Goal: Task Accomplishment & Management: Complete application form

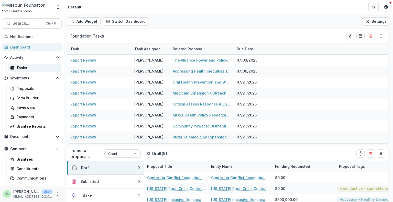
click at [25, 66] on div "Tasks" at bounding box center [36, 67] width 41 height 5
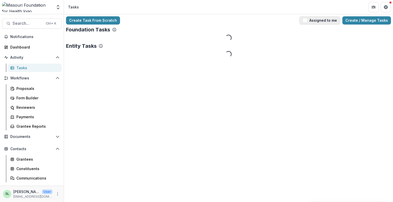
click at [321, 23] on button "Assigned to me" at bounding box center [319, 20] width 41 height 8
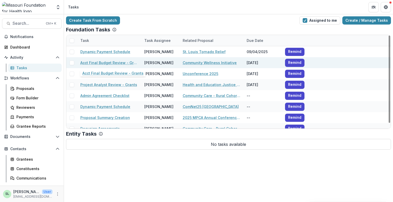
click at [113, 63] on link "Acct Final Budget Review - Grants" at bounding box center [109, 62] width 58 height 5
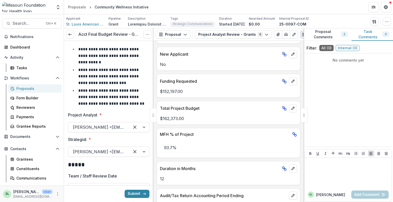
scroll to position [338, 0]
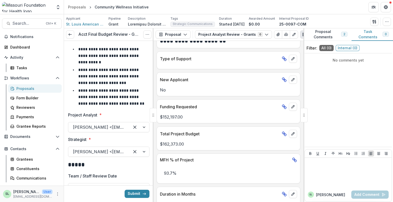
click at [304, 115] on div at bounding box center [303, 115] width 7 height 14
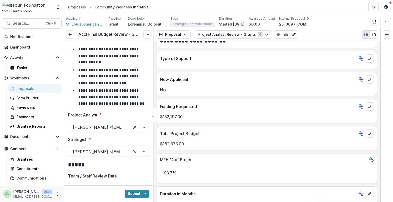
click at [368, 19] on div "Applicant St. [PERSON_NAME] Foundation Pipeline Grant Description Description T…" at bounding box center [228, 21] width 325 height 10
click at [374, 22] on icon "button" at bounding box center [374, 22] width 4 height 4
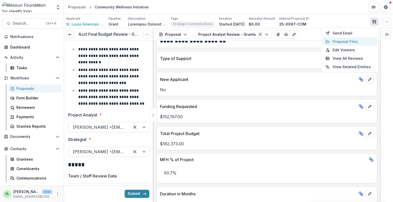
click at [335, 40] on button "Proposal Files" at bounding box center [349, 41] width 55 height 8
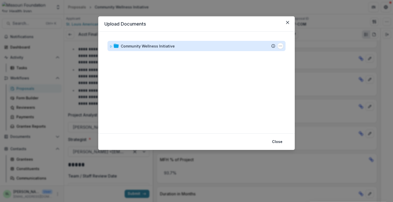
click at [150, 44] on div "Community Wellness Initiative" at bounding box center [148, 45] width 54 height 5
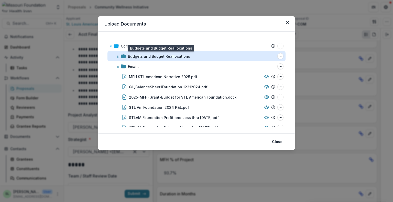
click at [137, 57] on div "Budgets and Budget Reallocations" at bounding box center [159, 56] width 62 height 5
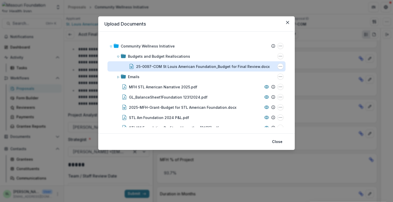
click at [164, 66] on div "25-0097-COM St Louis American Foundation_Budget for Final Review.docx" at bounding box center [202, 66] width 133 height 5
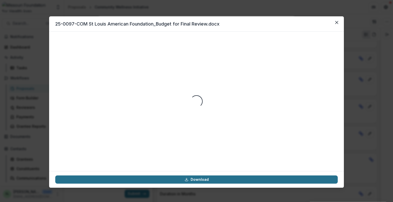
click at [219, 182] on link "Download" at bounding box center [196, 180] width 282 height 8
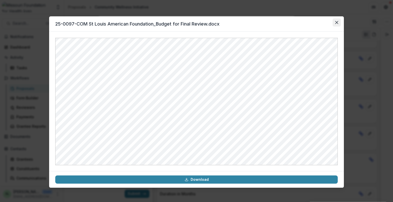
click at [337, 22] on icon "Close" at bounding box center [336, 22] width 3 height 3
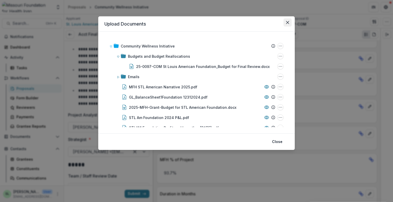
click at [286, 23] on icon "Close" at bounding box center [287, 22] width 3 height 3
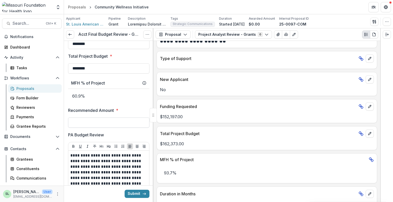
scroll to position [205, 0]
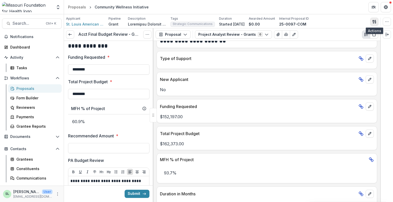
click at [375, 22] on icon "button" at bounding box center [374, 22] width 4 height 4
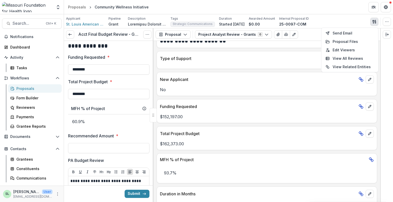
click at [375, 22] on icon "button" at bounding box center [374, 22] width 4 height 4
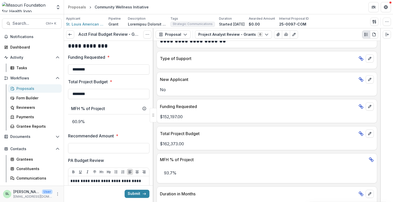
click at [382, 20] on div "Send Email Proposal Files Edit Viewers View All Reviews View Related Entities E…" at bounding box center [380, 22] width 21 height 8
click at [384, 20] on button "button" at bounding box center [387, 22] width 8 height 8
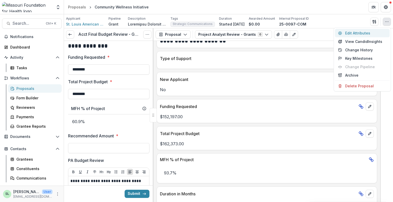
click at [353, 35] on button "Edit Attributes" at bounding box center [362, 33] width 55 height 8
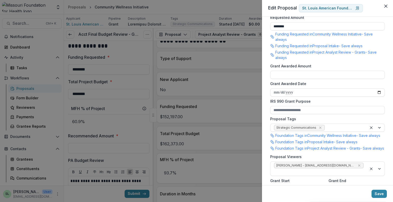
scroll to position [281, 0]
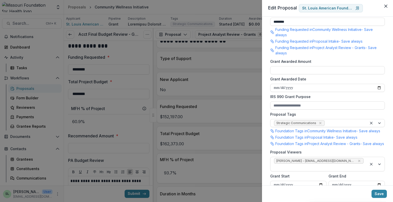
click at [245, 6] on div "**********" at bounding box center [196, 101] width 393 height 202
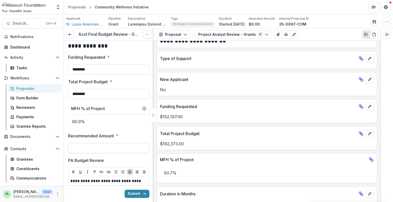
click at [101, 149] on input "Recommended Amount *" at bounding box center [108, 148] width 81 height 10
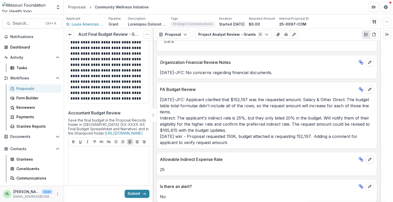
scroll to position [409, 0]
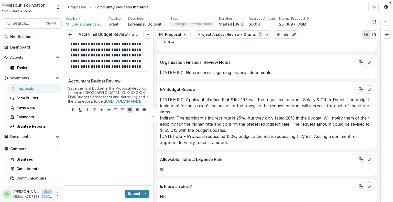
type input "********"
click at [92, 122] on p at bounding box center [108, 119] width 77 height 6
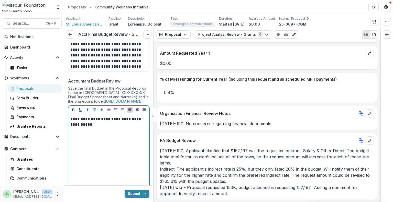
scroll to position [888, 0]
